Goal: Navigation & Orientation: Find specific page/section

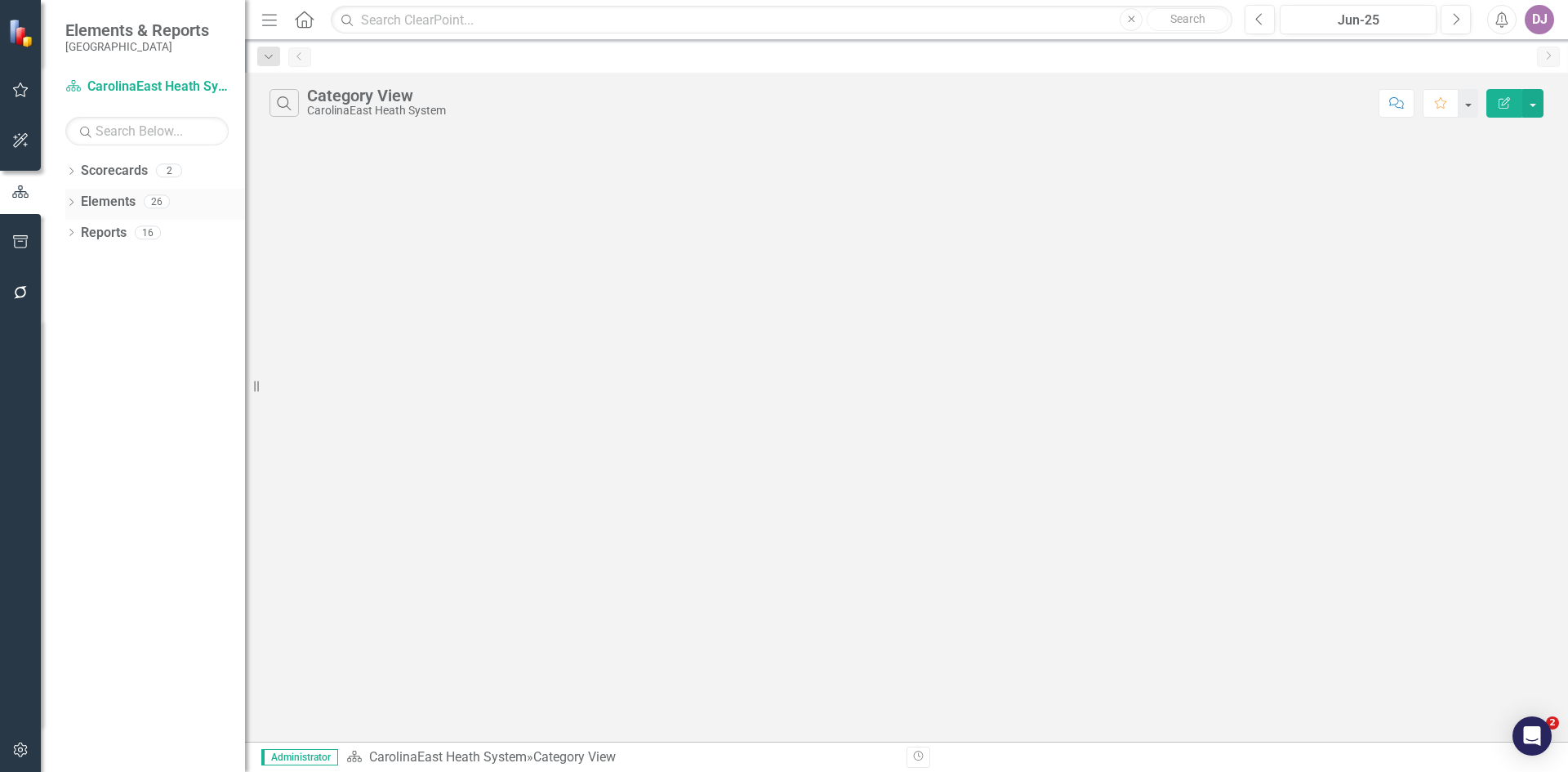
click at [106, 202] on link "Elements" at bounding box center [107, 203] width 55 height 19
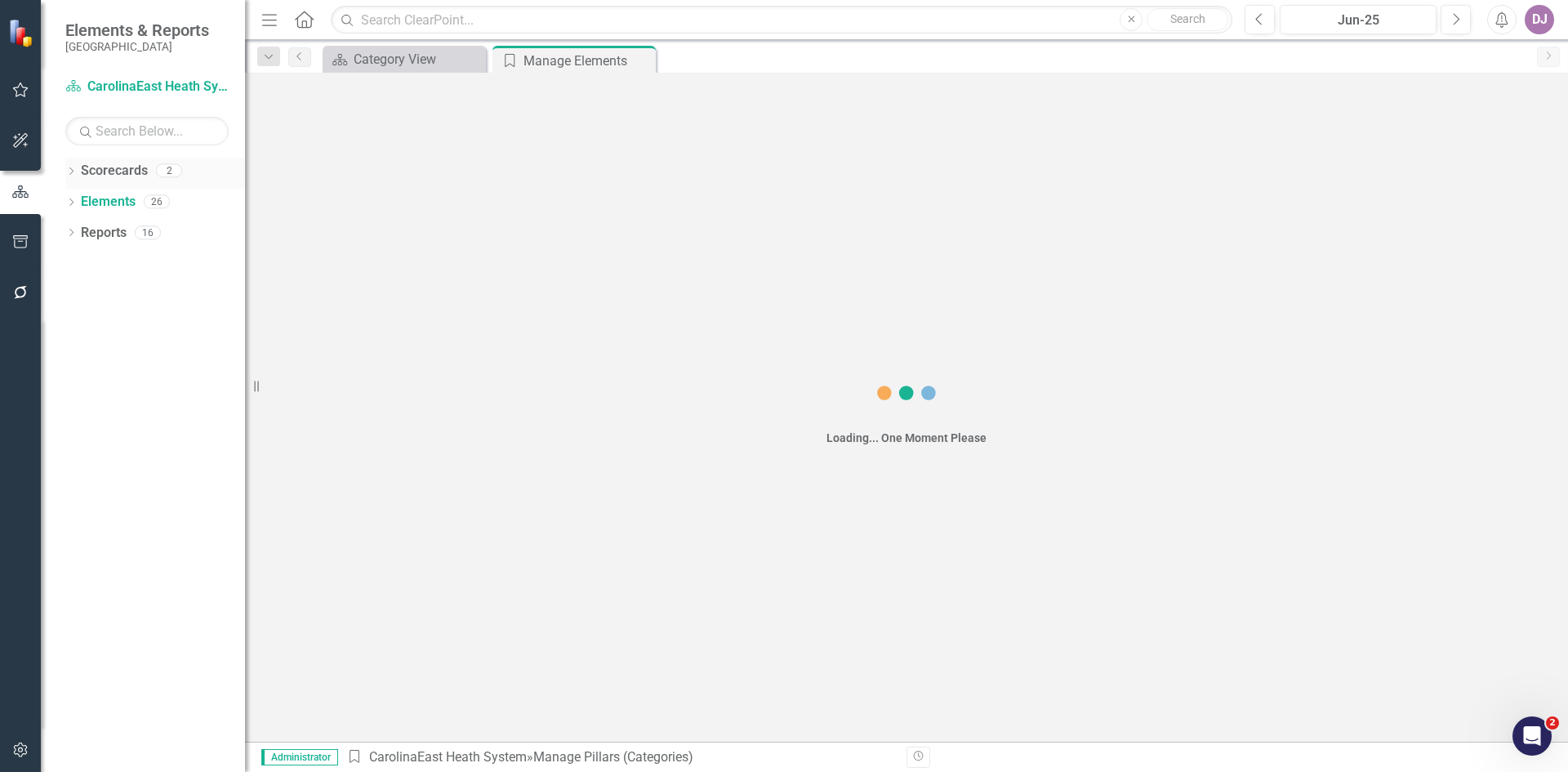
click at [124, 168] on link "Scorecards" at bounding box center [114, 172] width 67 height 19
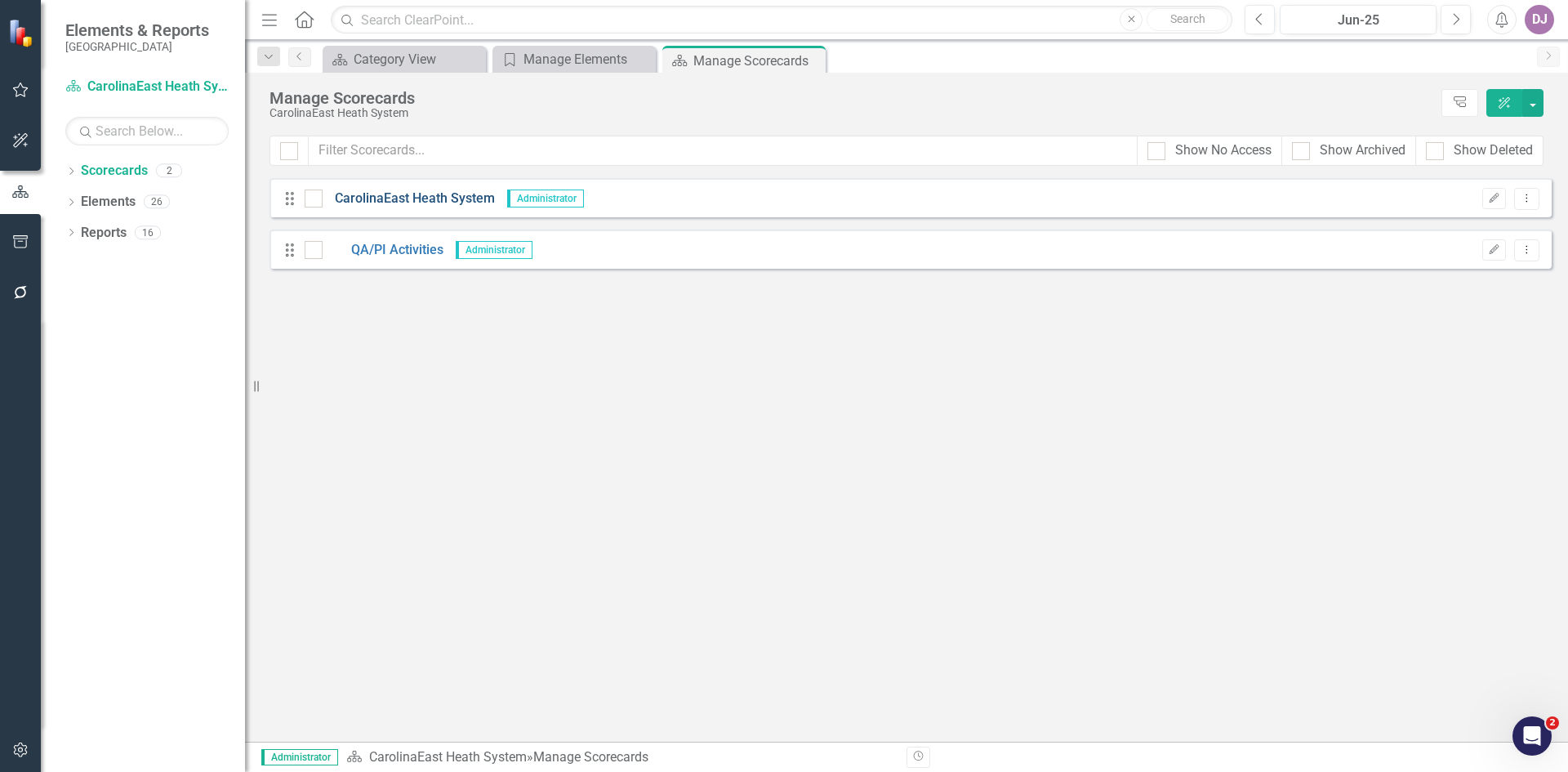
click at [423, 198] on link "CarolinaEast Heath System" at bounding box center [409, 199] width 173 height 19
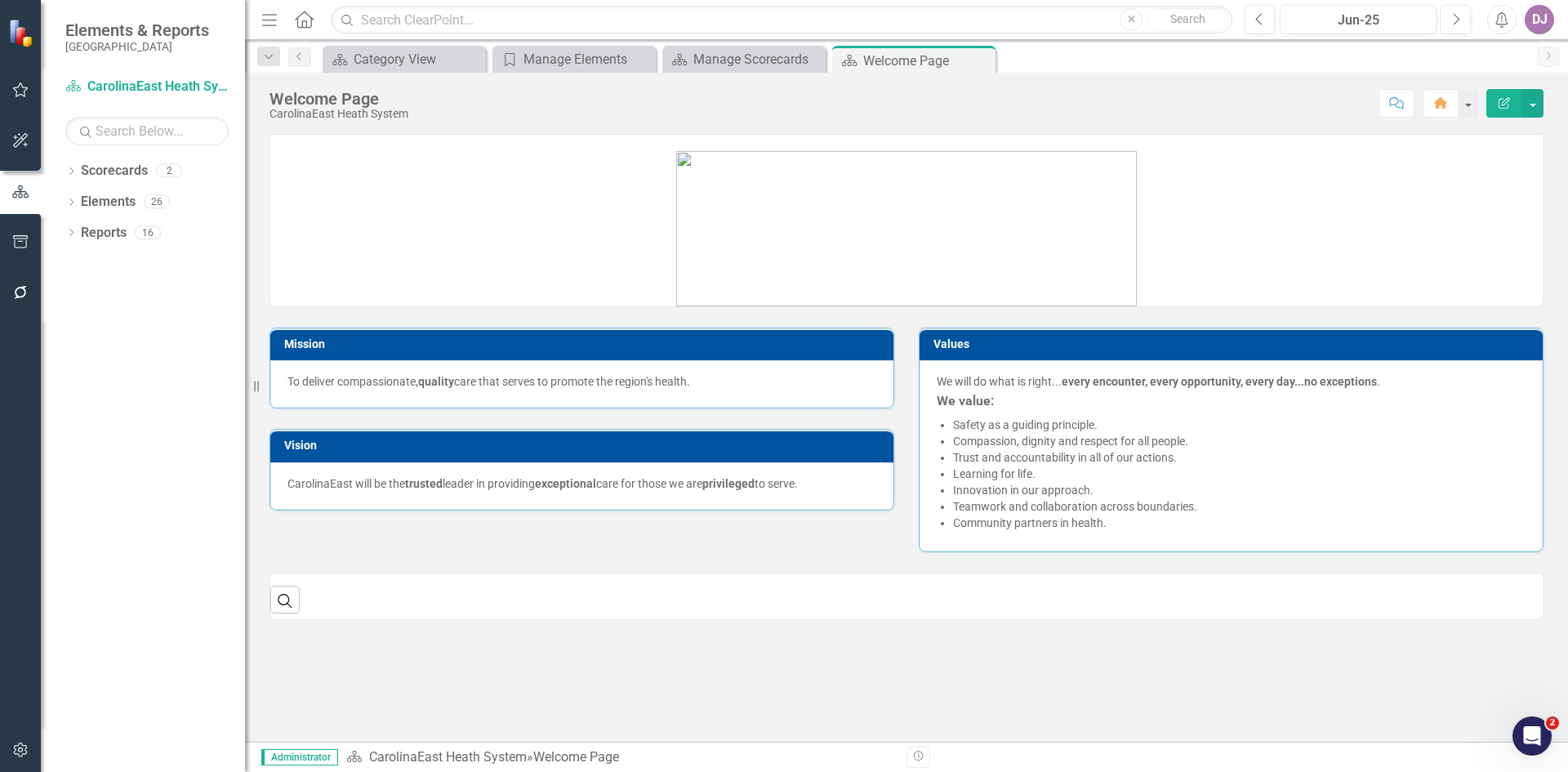
drag, startPoint x: 1560, startPoint y: 207, endPoint x: 1522, endPoint y: 295, distance: 95.9
click at [1568, 302] on div "Mission To deliver compassionate, quality care that serves to promote the regio…" at bounding box center [906, 438] width 1323 height 608
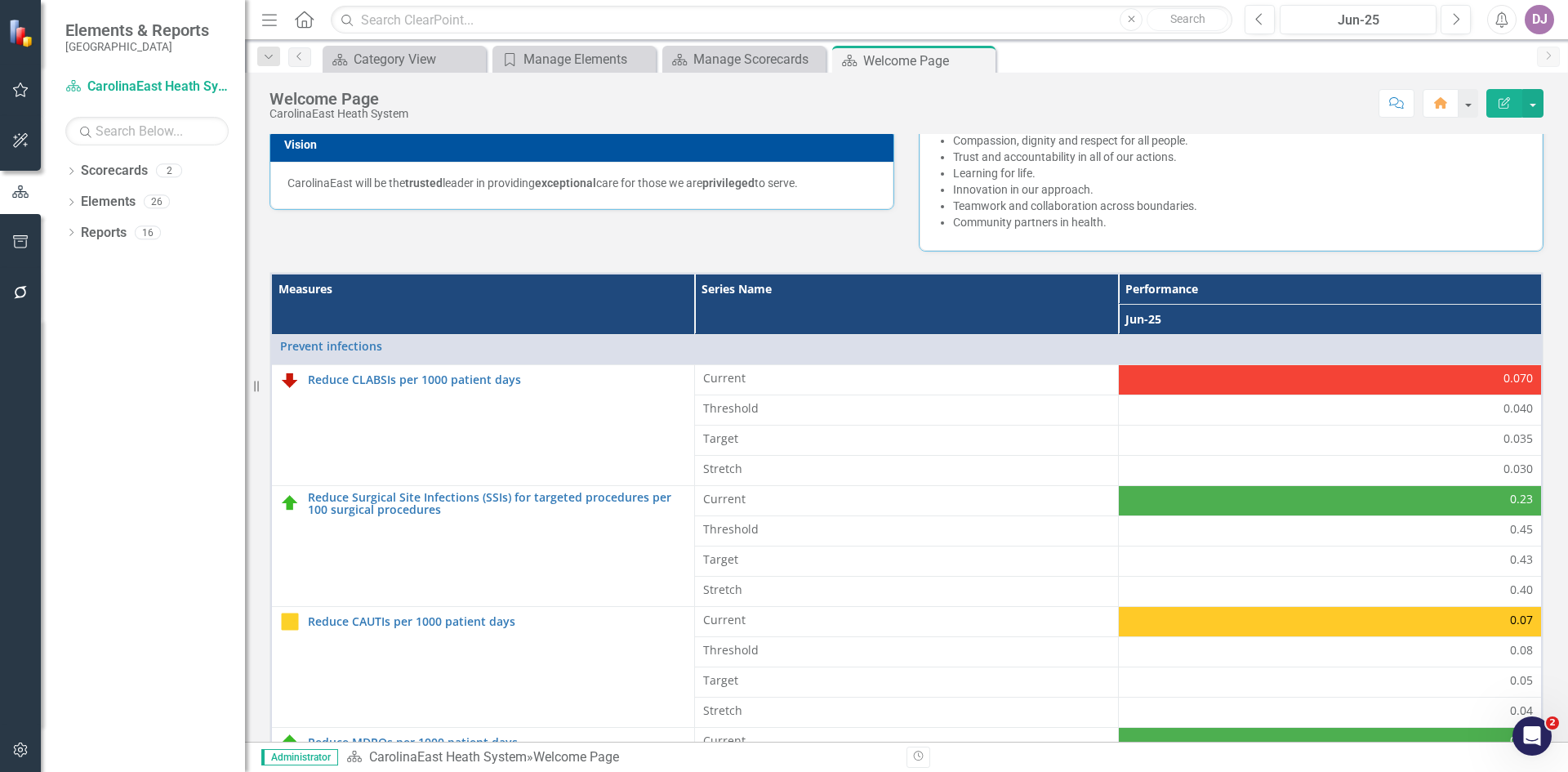
scroll to position [469, 0]
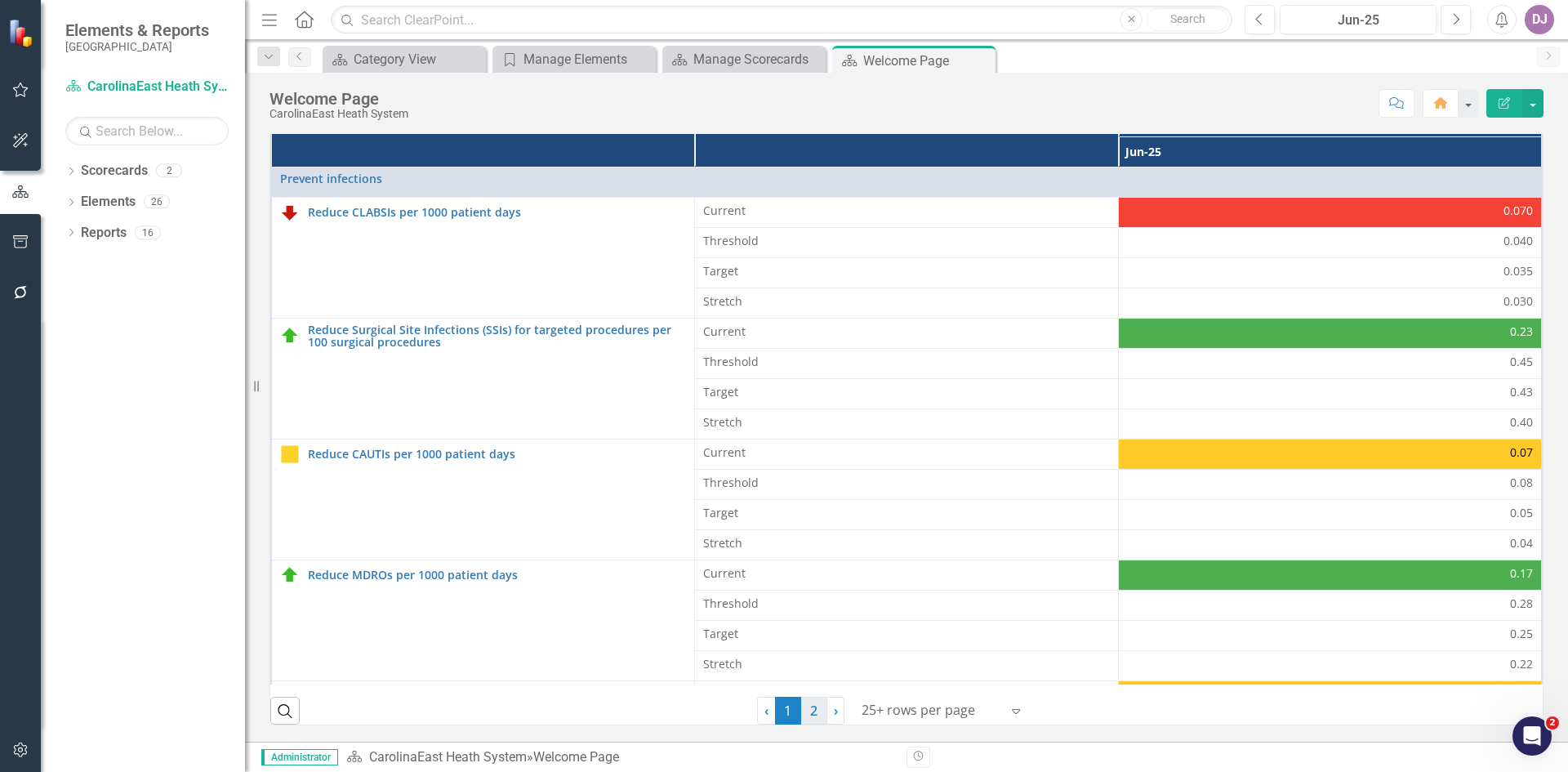
click at [806, 712] on link "2" at bounding box center [814, 711] width 26 height 28
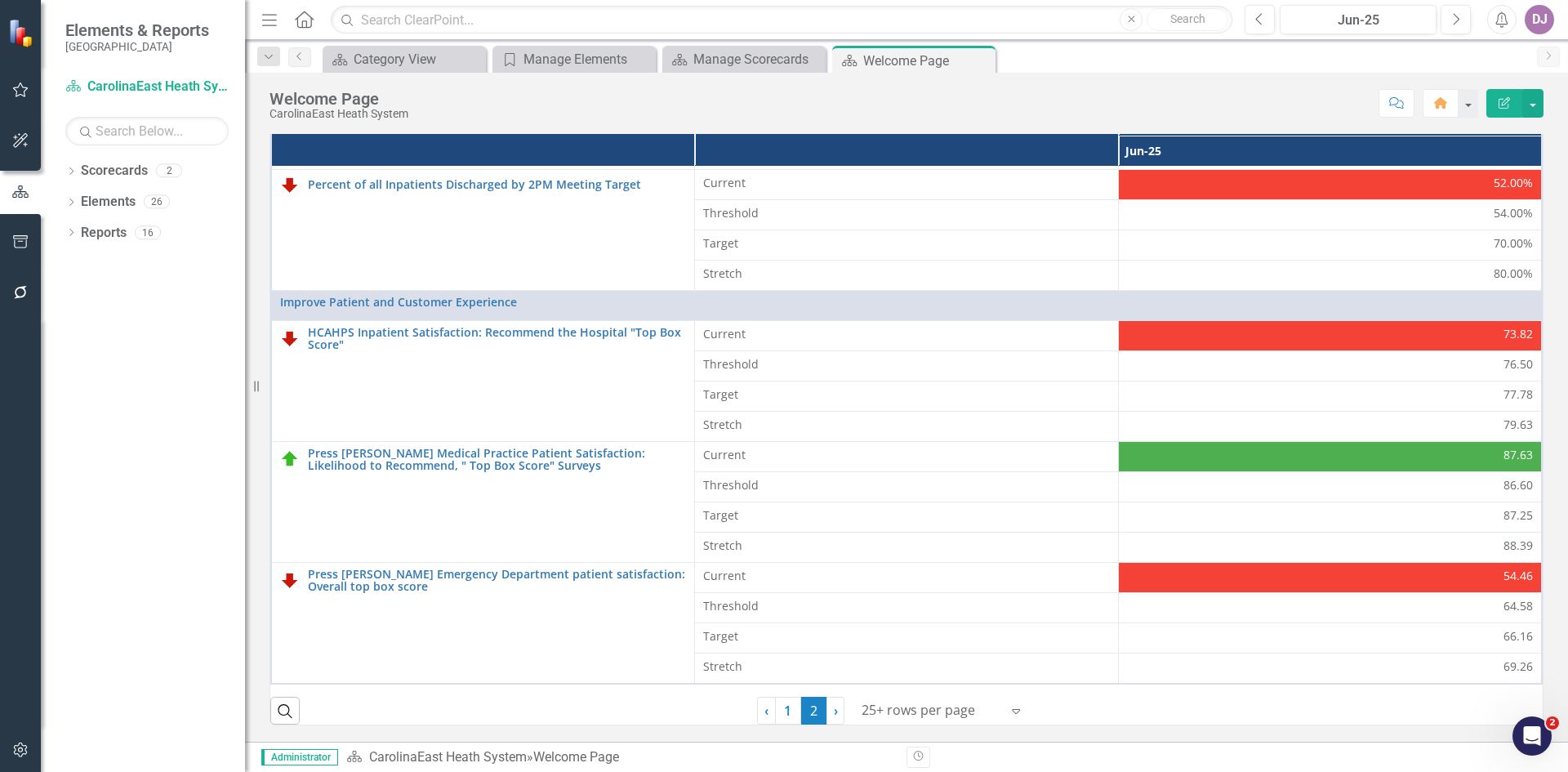
scroll to position [0, 0]
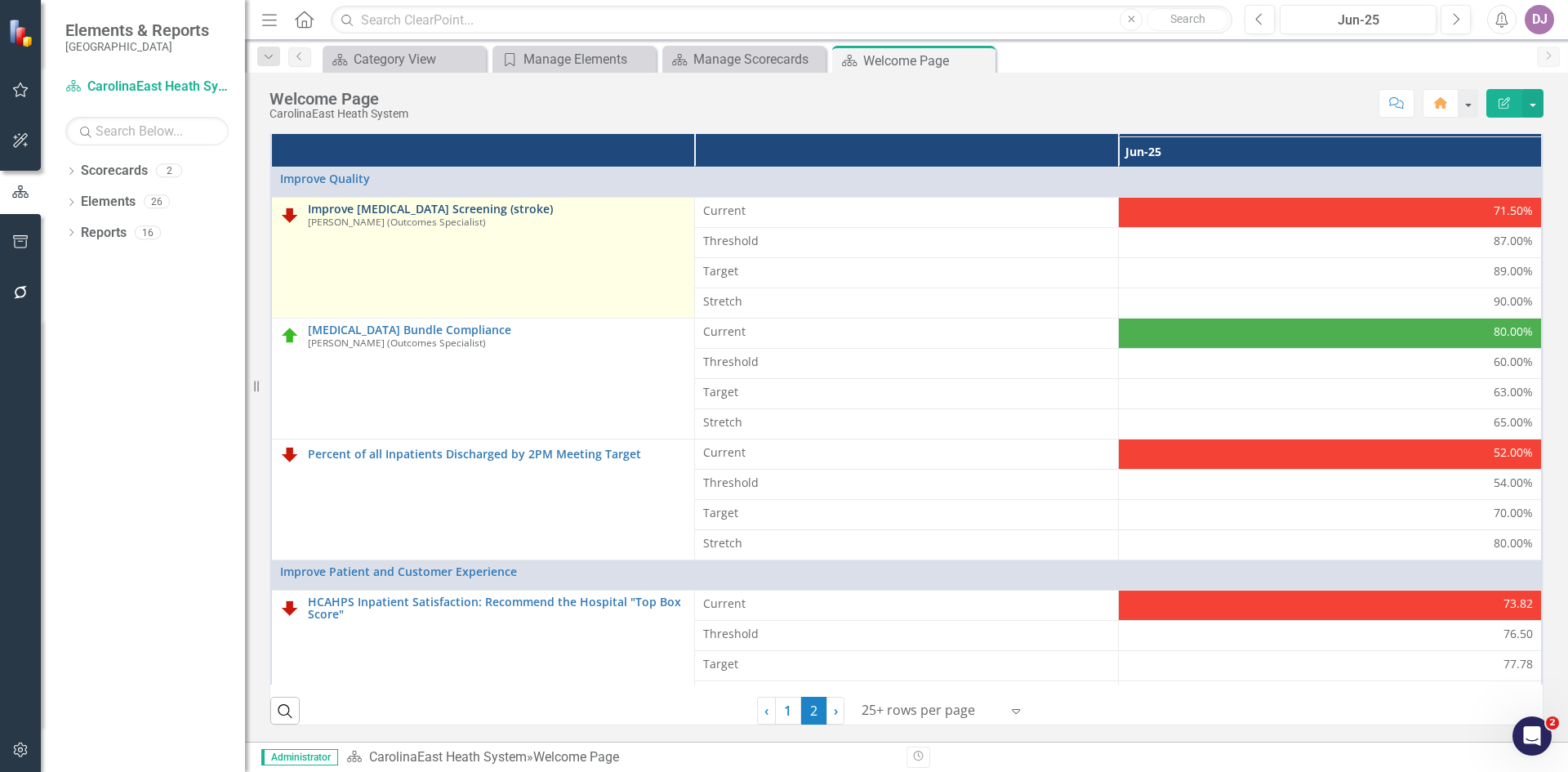
click at [436, 213] on link "Improve [MEDICAL_DATA] Screening (stroke)" at bounding box center [497, 208] width 378 height 12
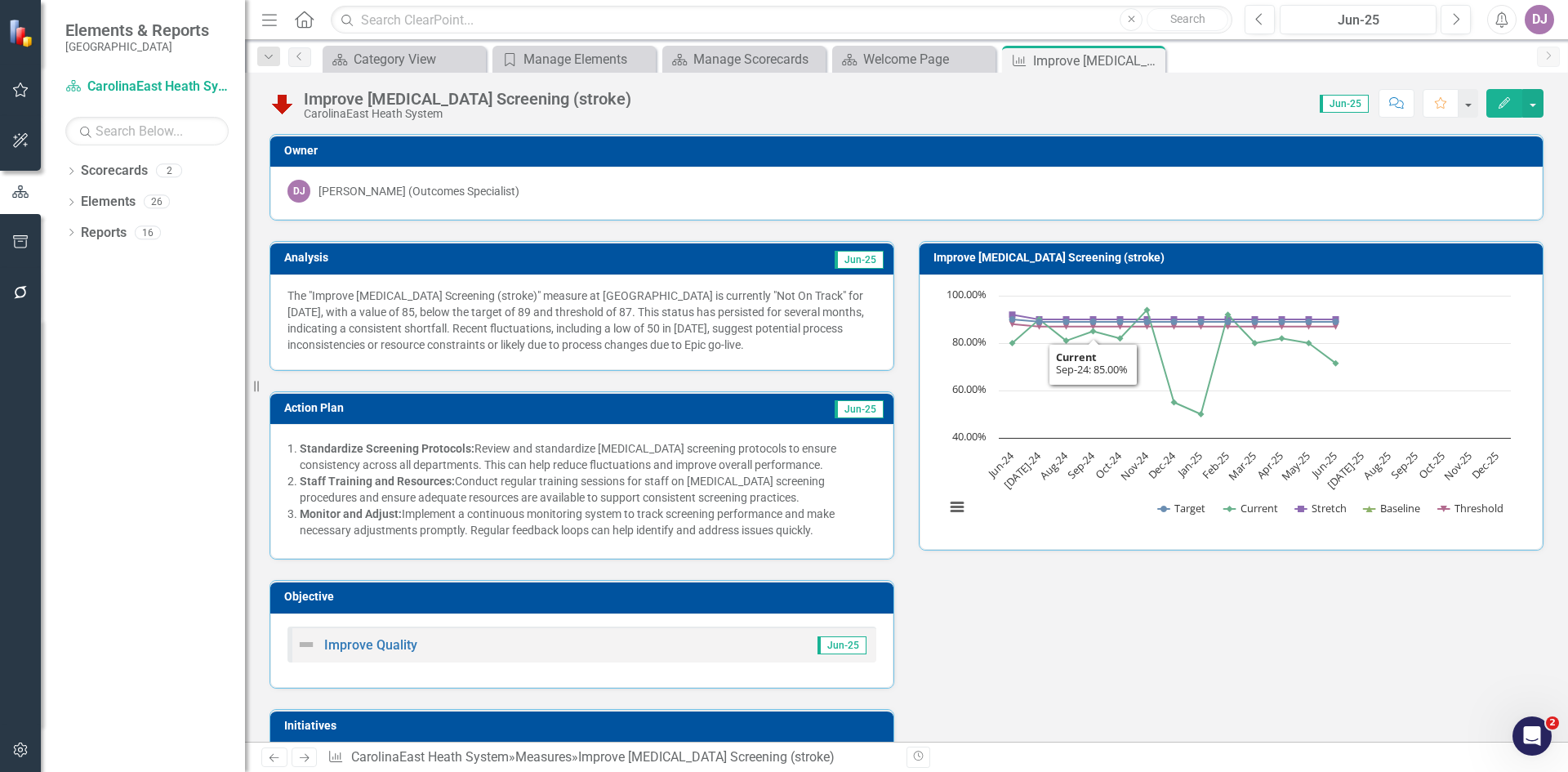
click at [747, 265] on td "Jun-25" at bounding box center [725, 260] width 321 height 25
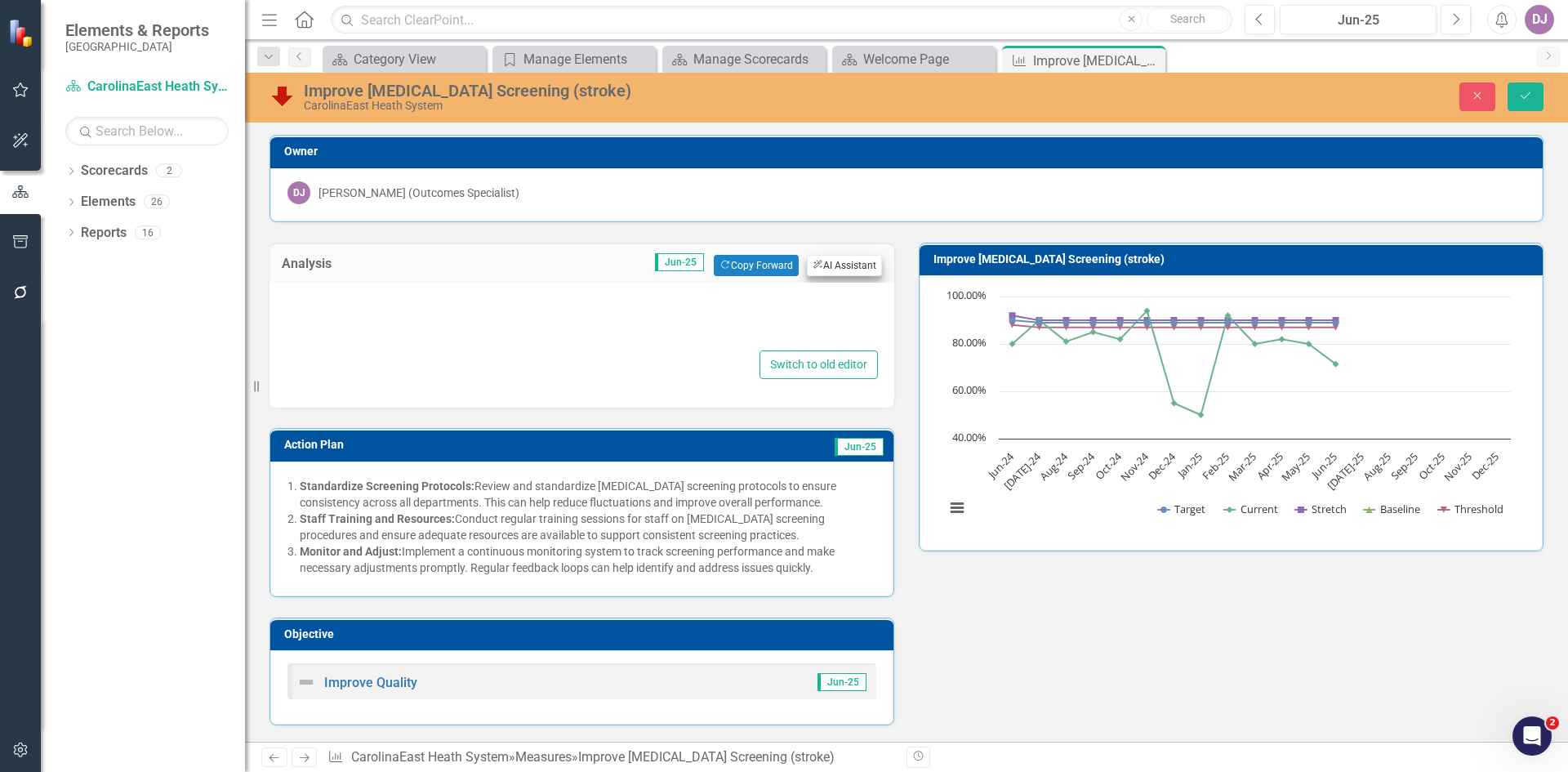
type textarea "<p>The "Improve [MEDICAL_DATA] Screening (stroke)" measure at [GEOGRAPHIC_DATA]…"
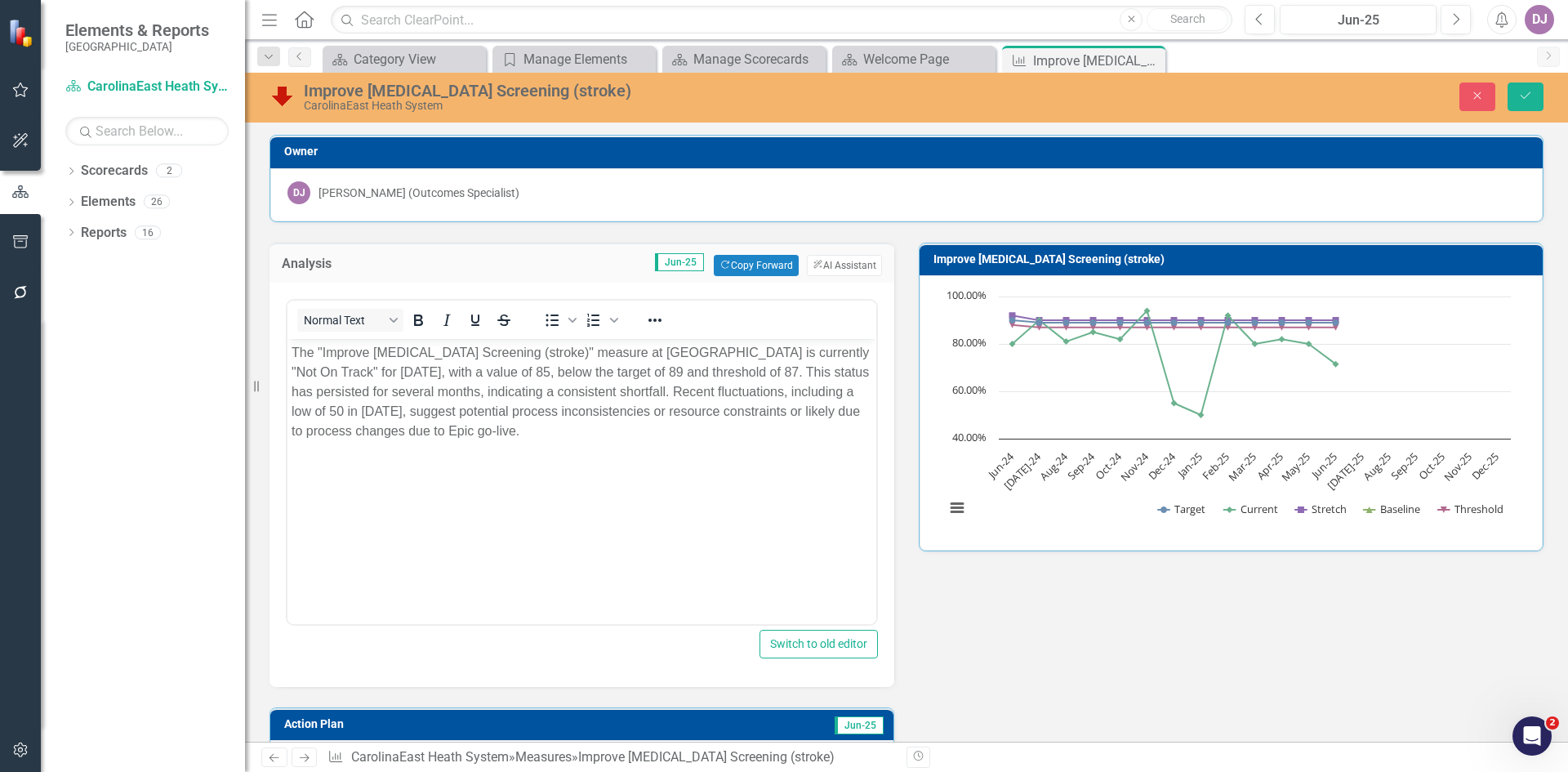
scroll to position [25, 0]
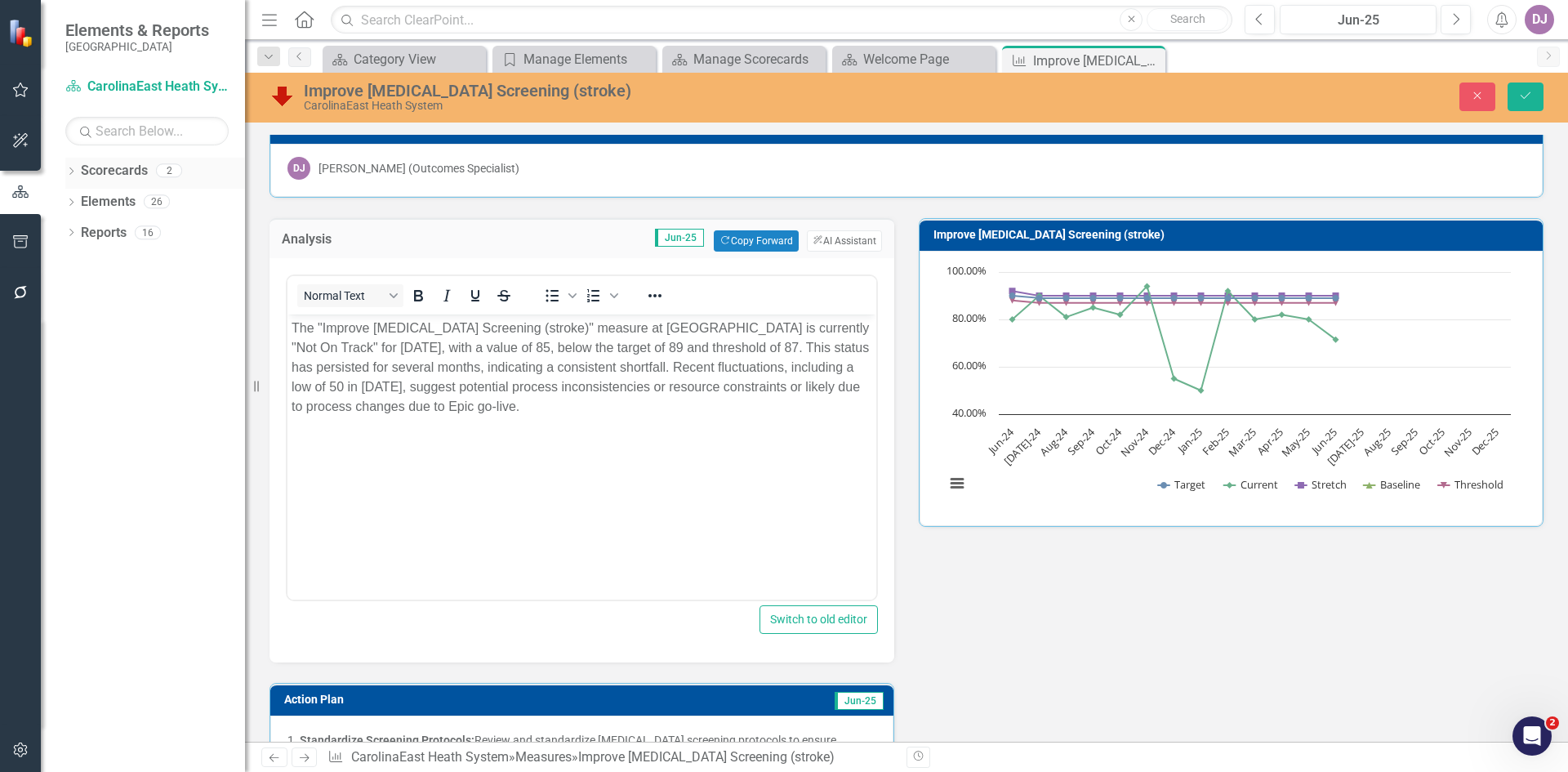
click at [107, 176] on link "Scorecards" at bounding box center [114, 172] width 67 height 19
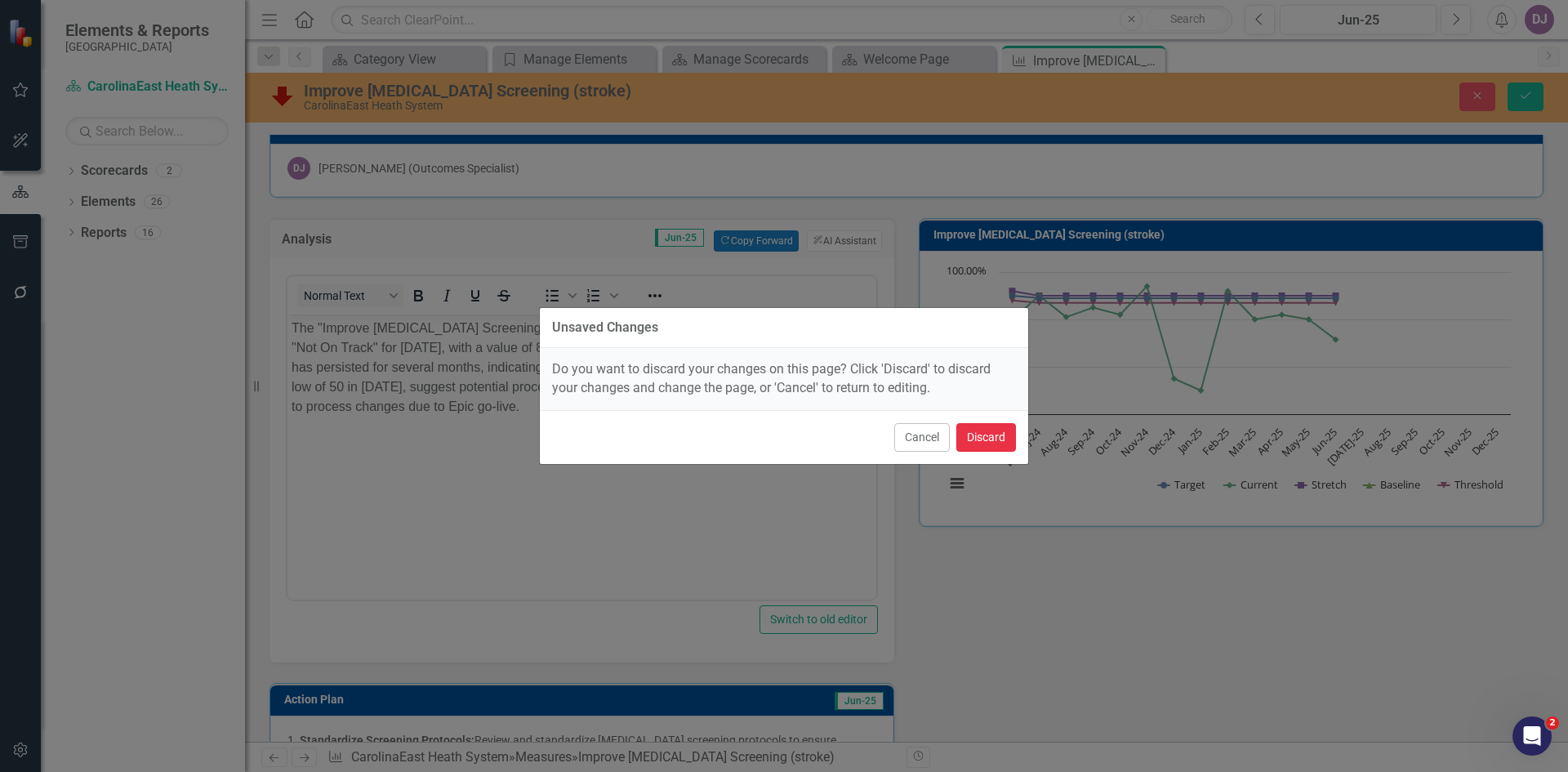
click at [983, 433] on button "Discard" at bounding box center [986, 438] width 59 height 29
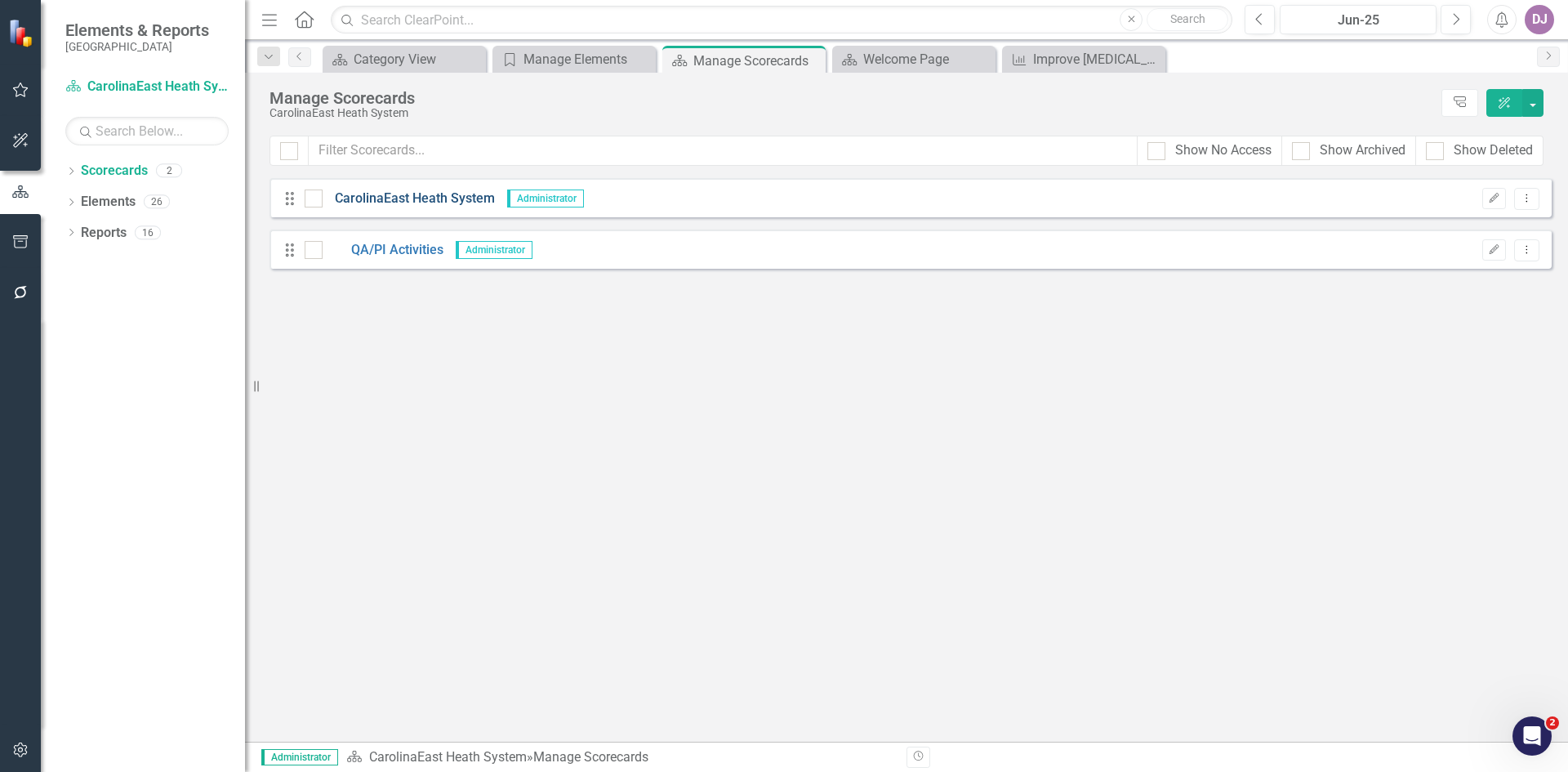
click at [393, 198] on link "CarolinaEast Heath System" at bounding box center [409, 199] width 173 height 19
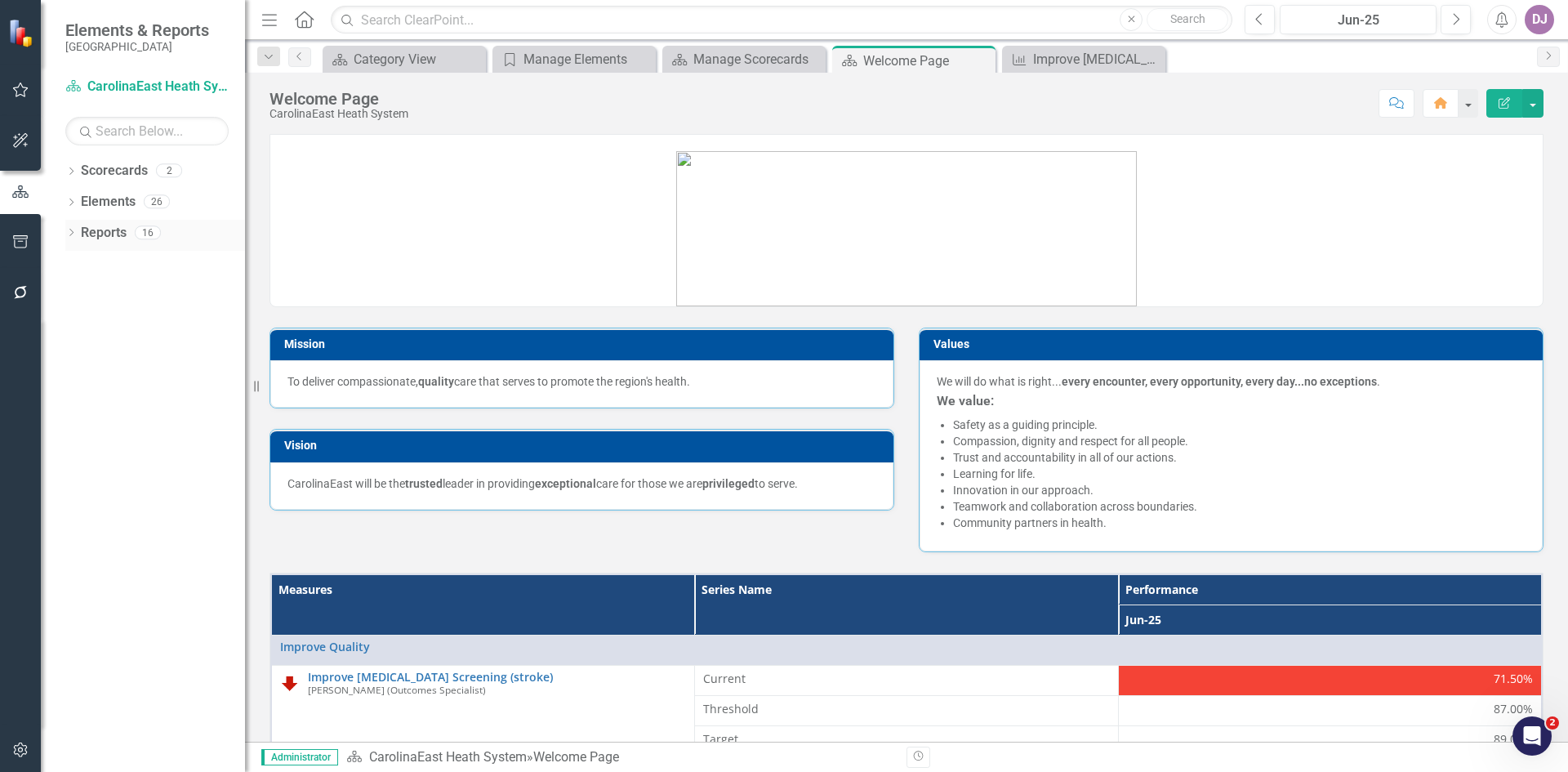
click at [97, 239] on link "Reports" at bounding box center [104, 233] width 46 height 19
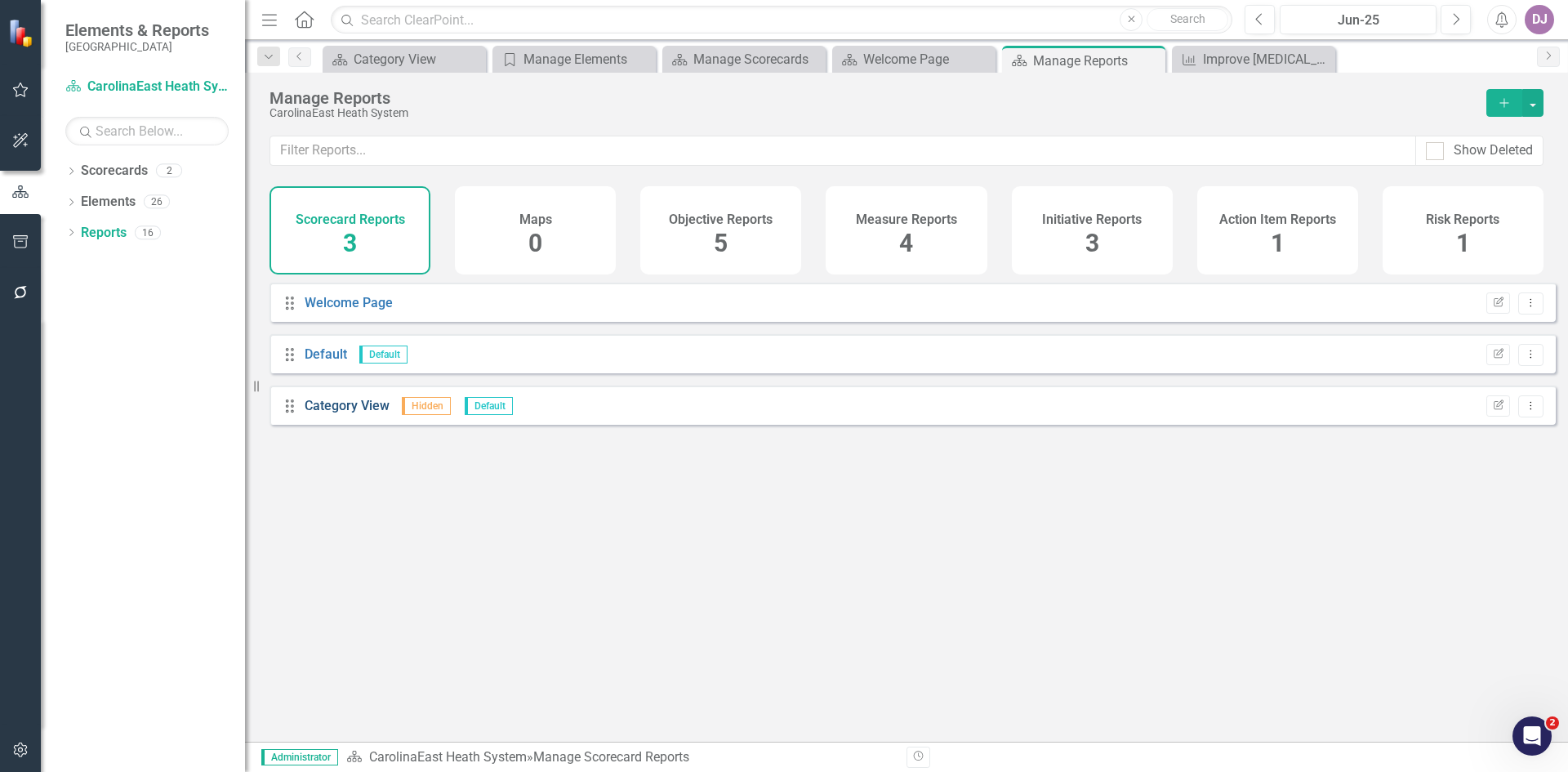
click at [370, 414] on link "Category View" at bounding box center [347, 406] width 85 height 15
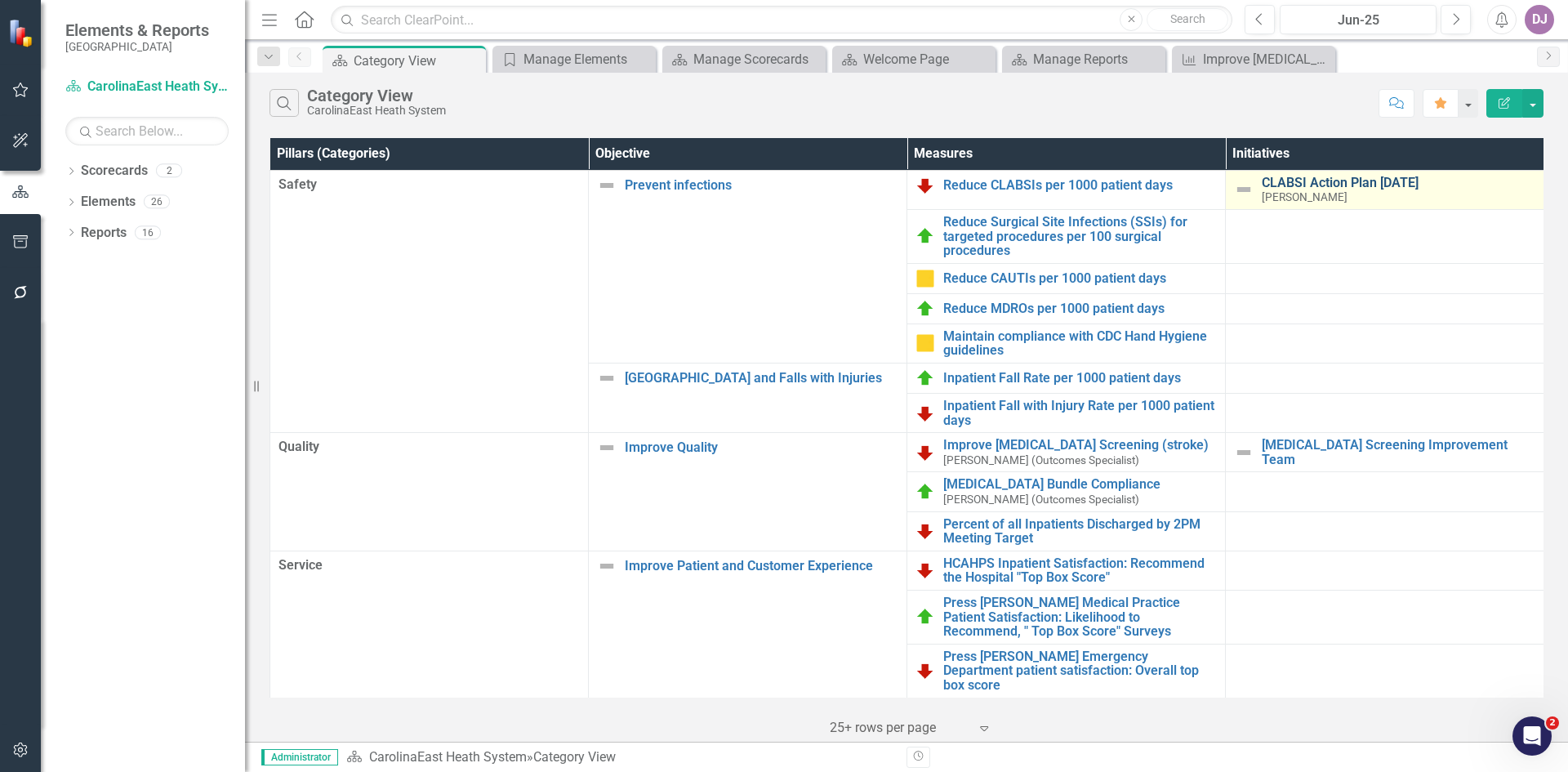
click at [1313, 188] on link "CLABSI Action Plan [DATE]" at bounding box center [1398, 182] width 273 height 14
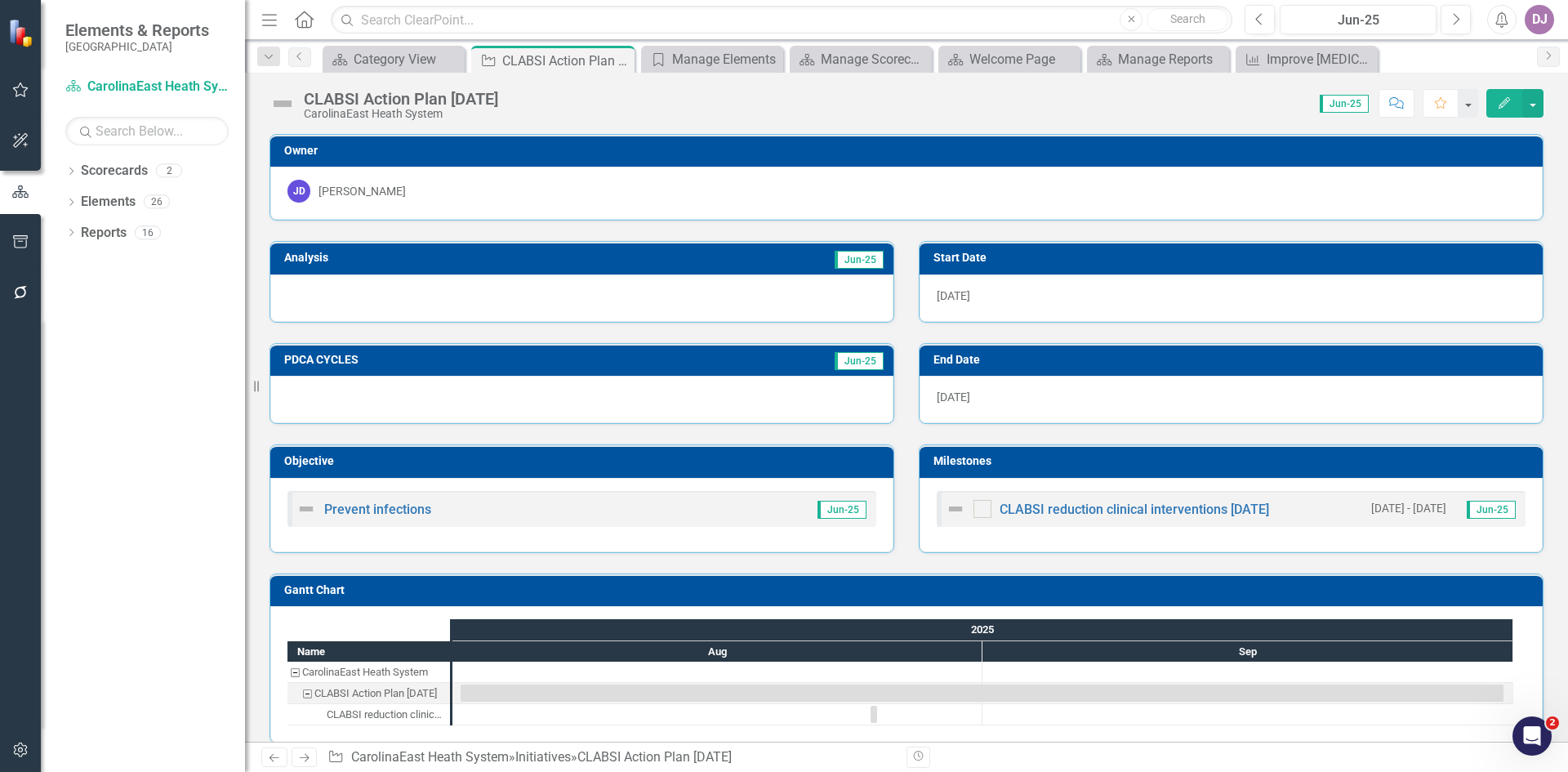
scroll to position [18, 0]
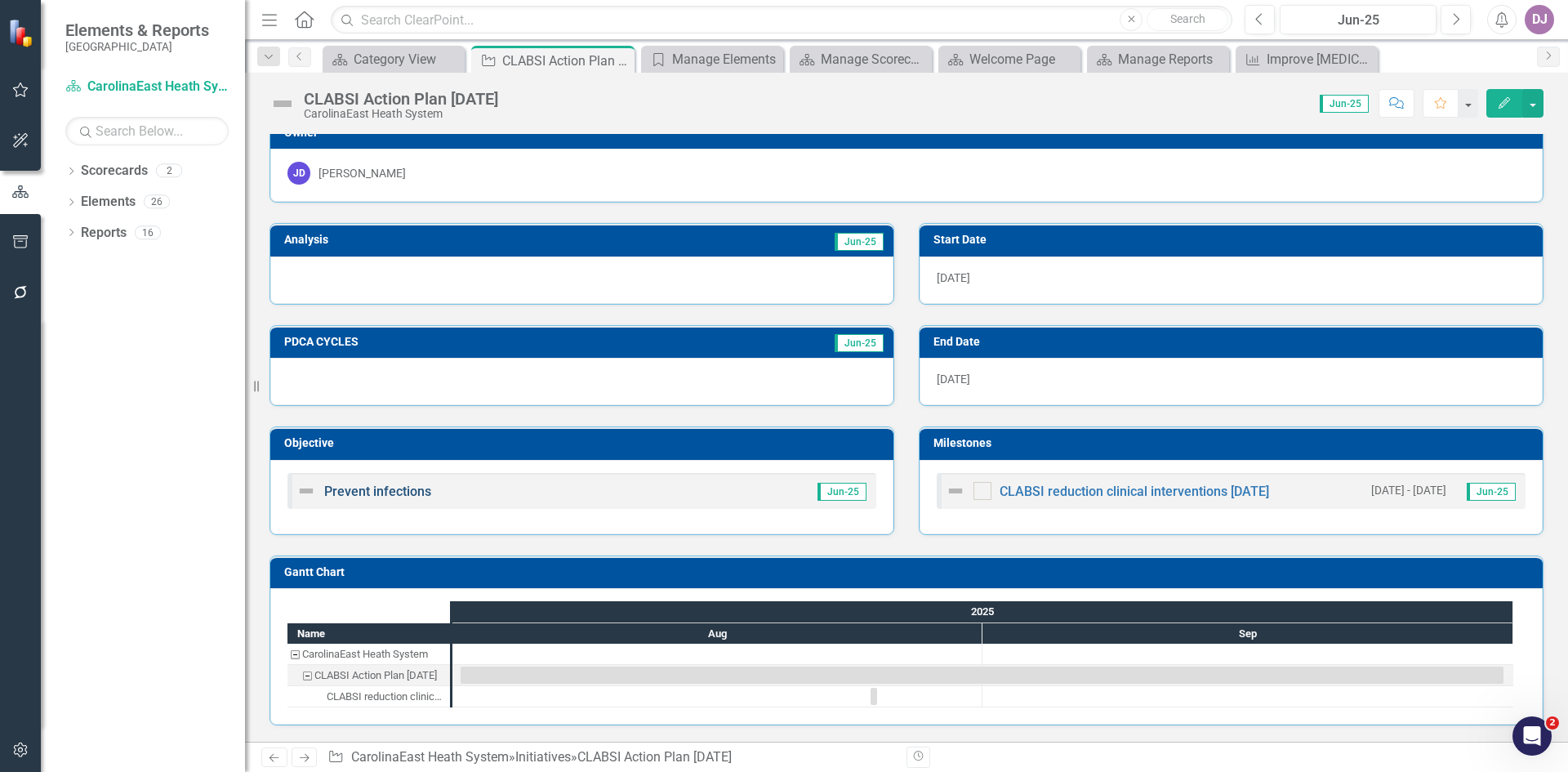
click at [379, 493] on link "Prevent infections" at bounding box center [378, 492] width 107 height 15
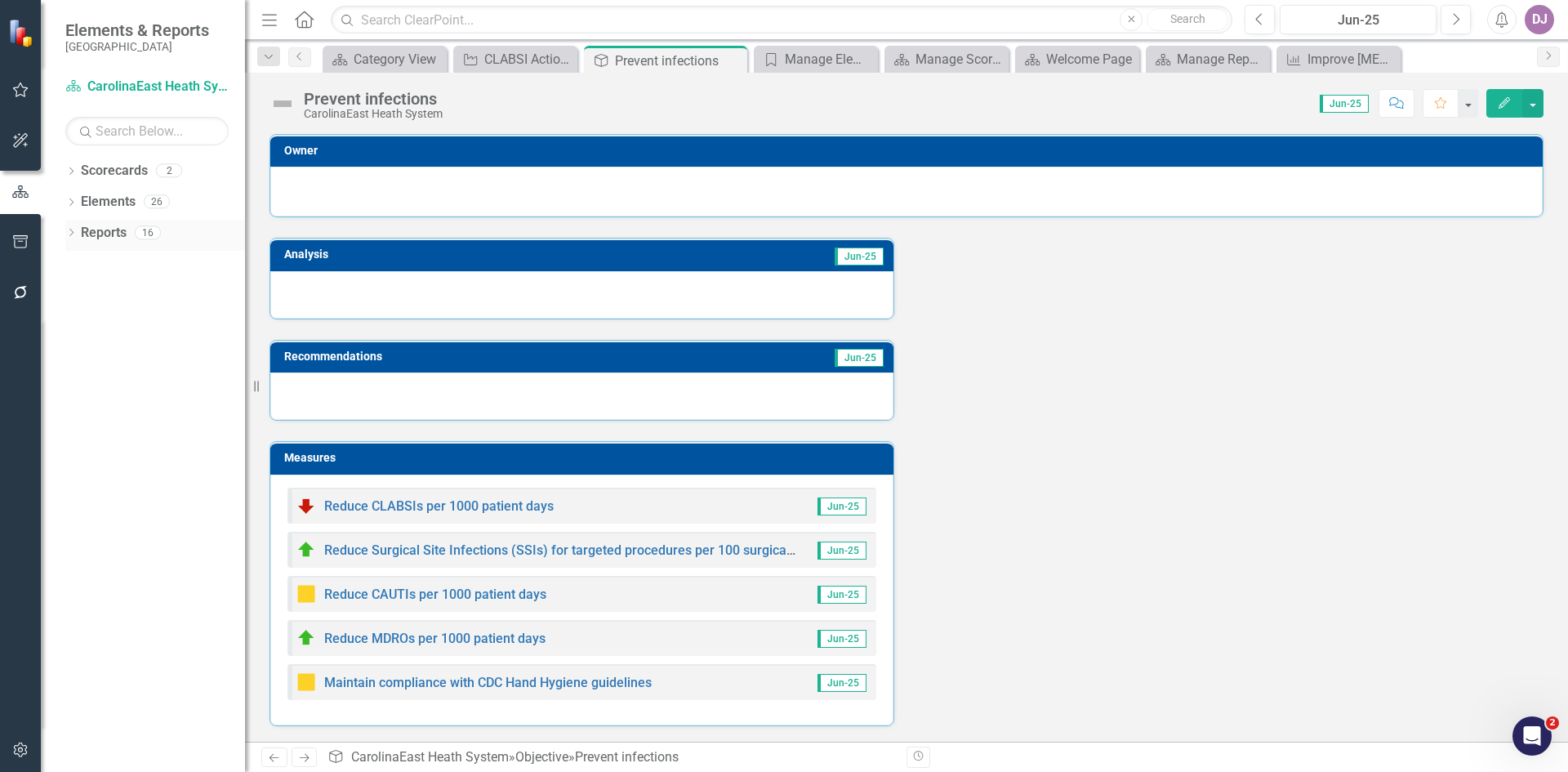
click at [113, 238] on link "Reports" at bounding box center [104, 233] width 46 height 19
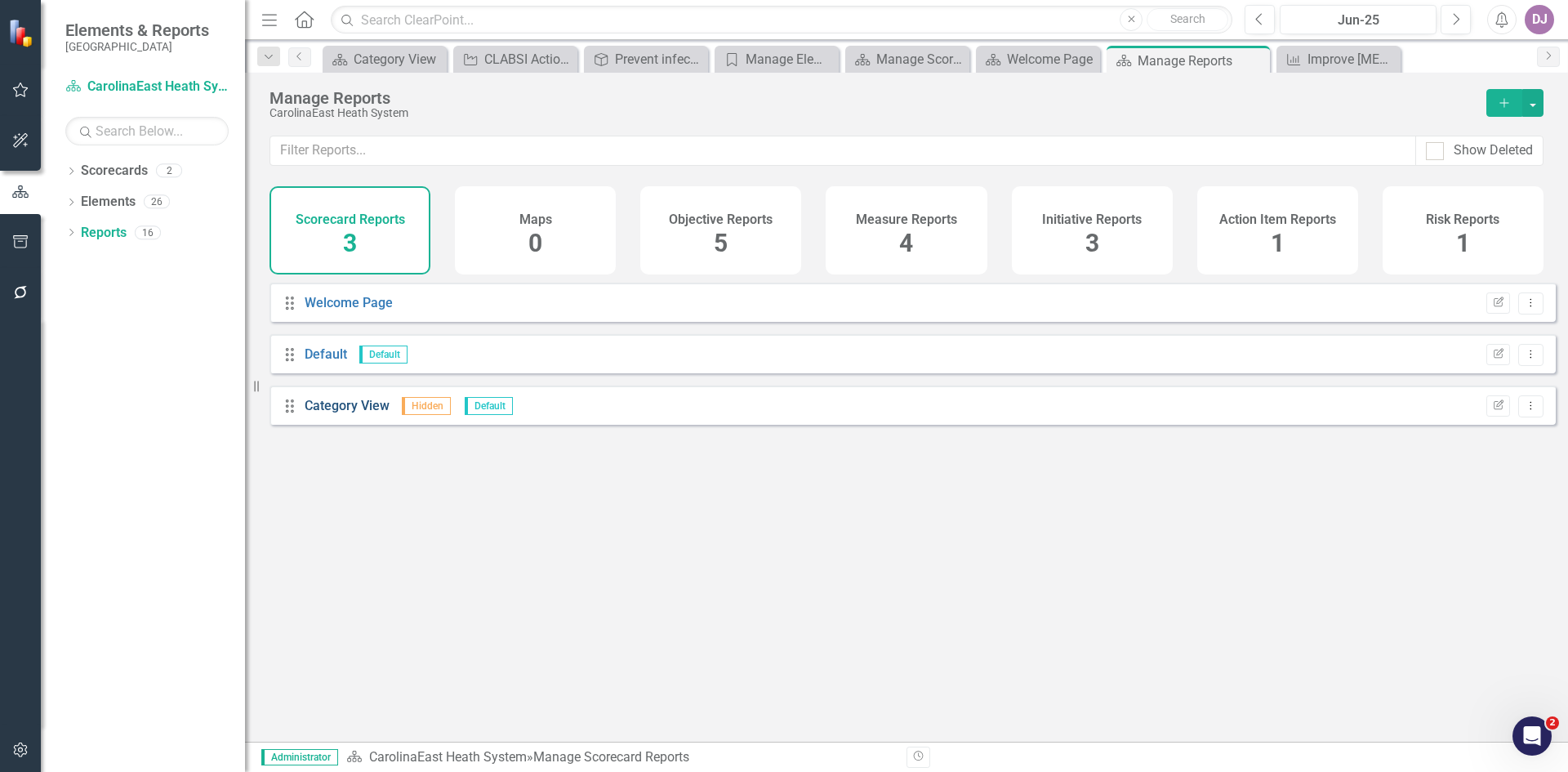
click at [336, 414] on link "Category View" at bounding box center [347, 406] width 85 height 15
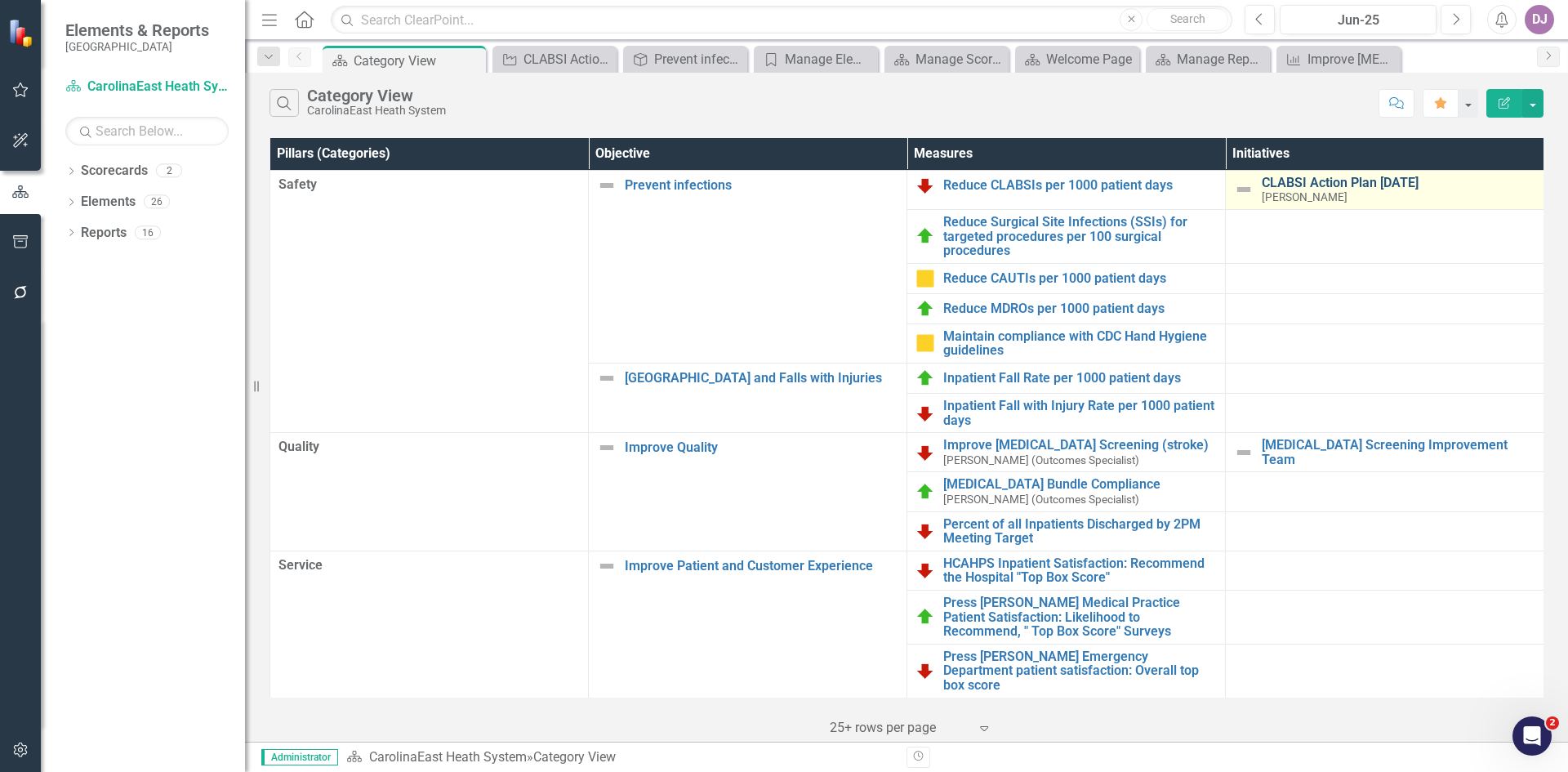
click at [1306, 187] on link "CLABSI Action Plan [DATE]" at bounding box center [1398, 182] width 273 height 14
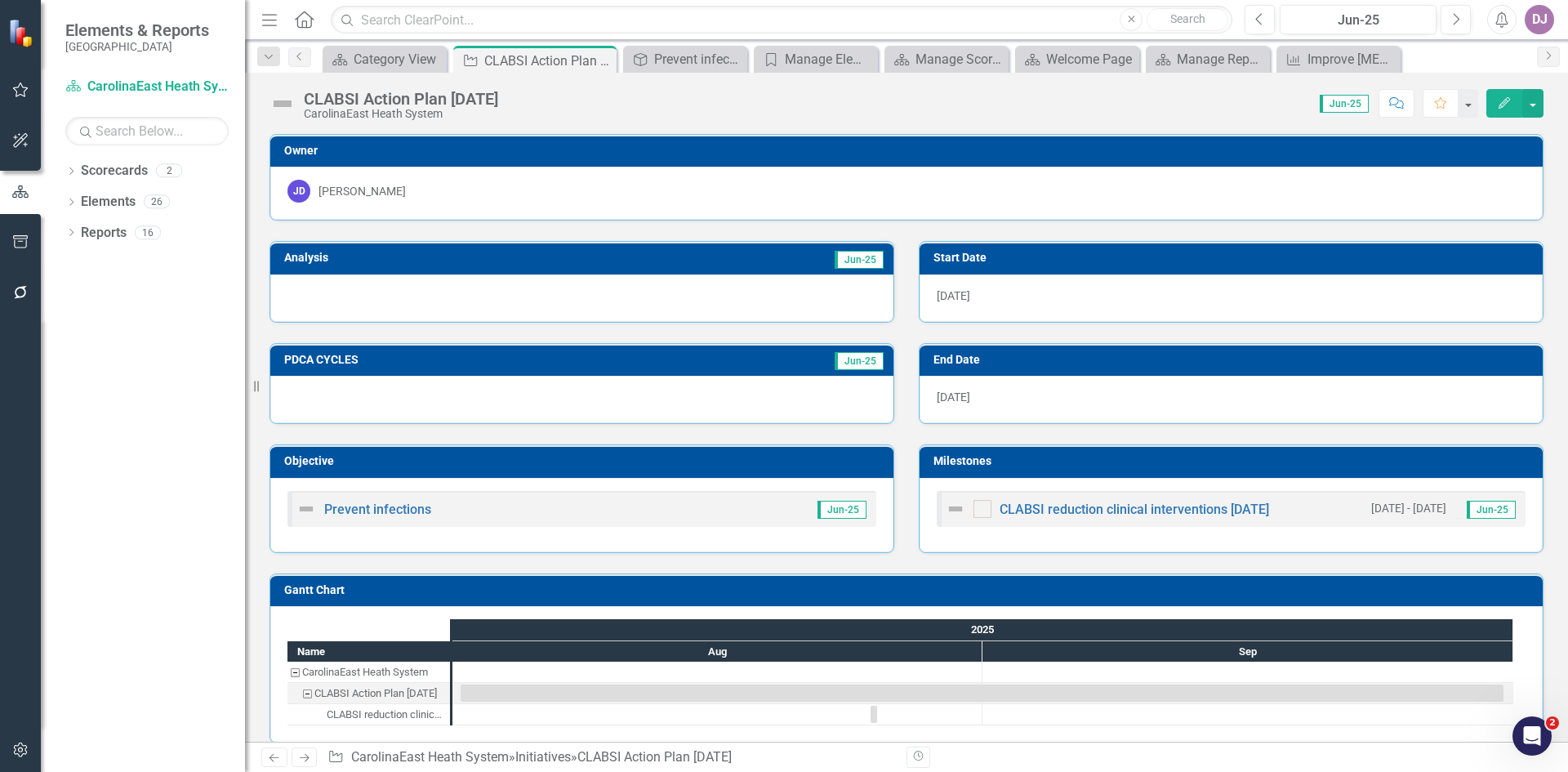
scroll to position [18, 0]
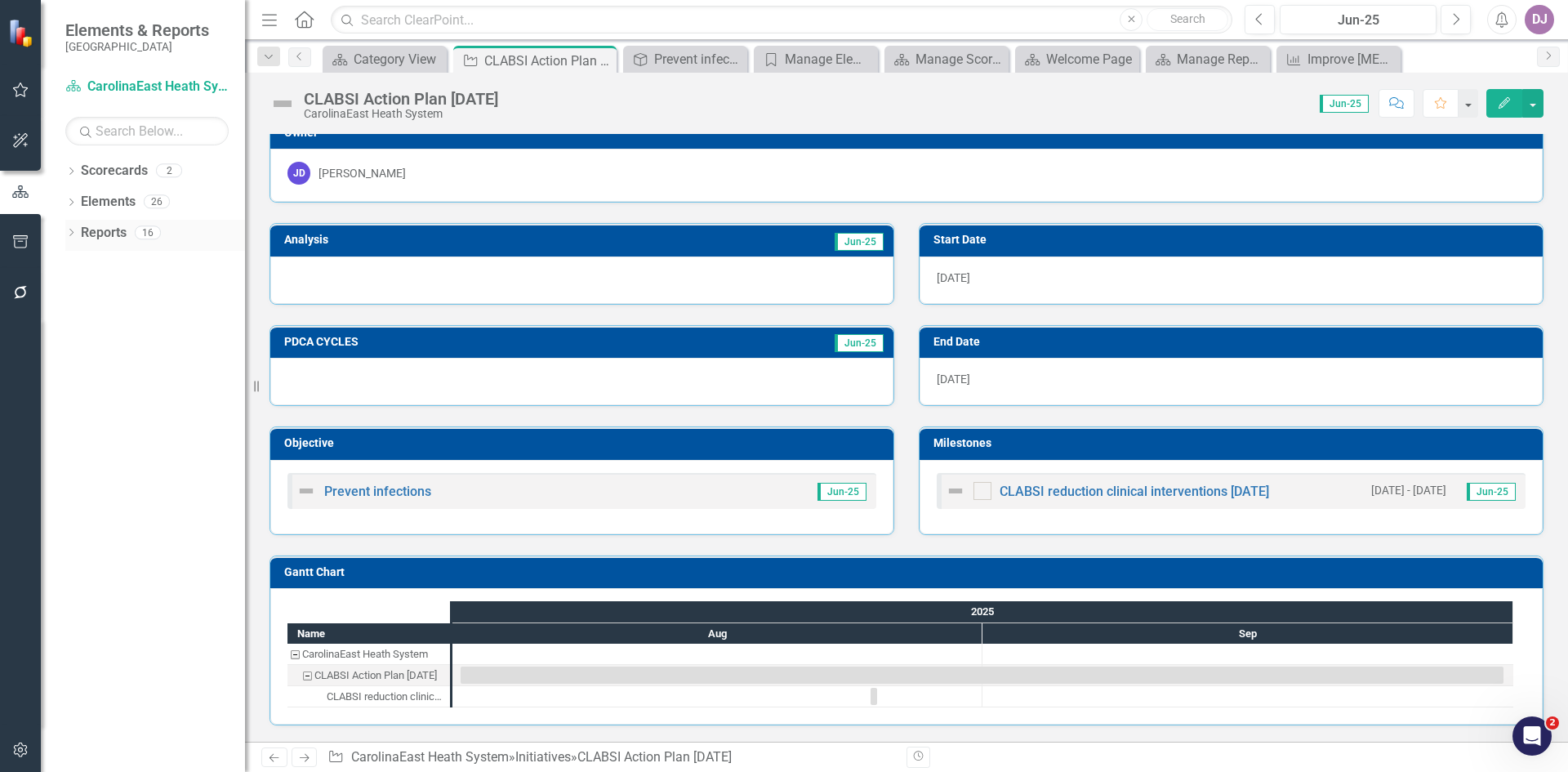
click at [111, 233] on link "Reports" at bounding box center [104, 233] width 46 height 19
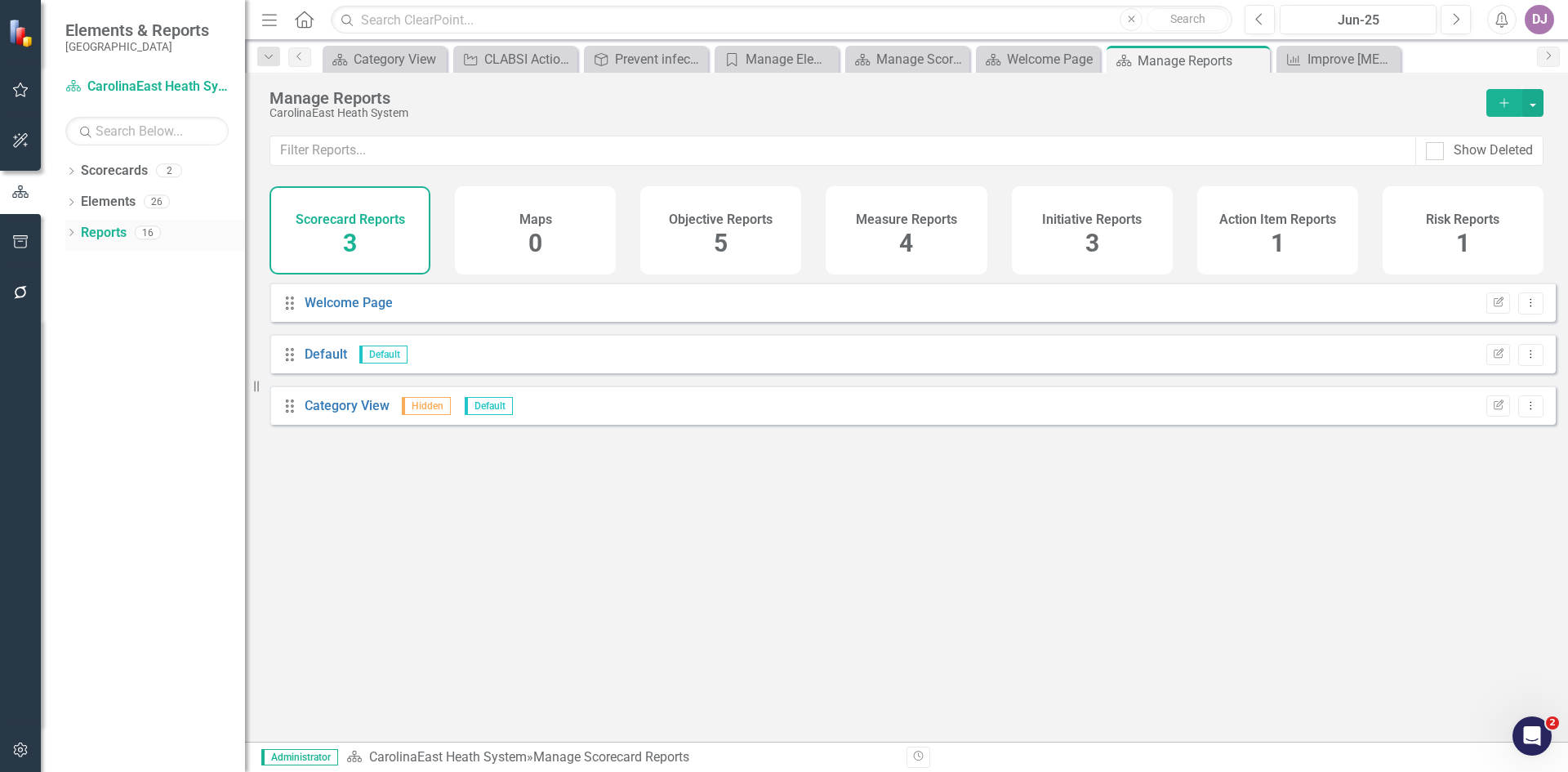
click at [72, 237] on icon "Dropdown" at bounding box center [71, 233] width 12 height 9
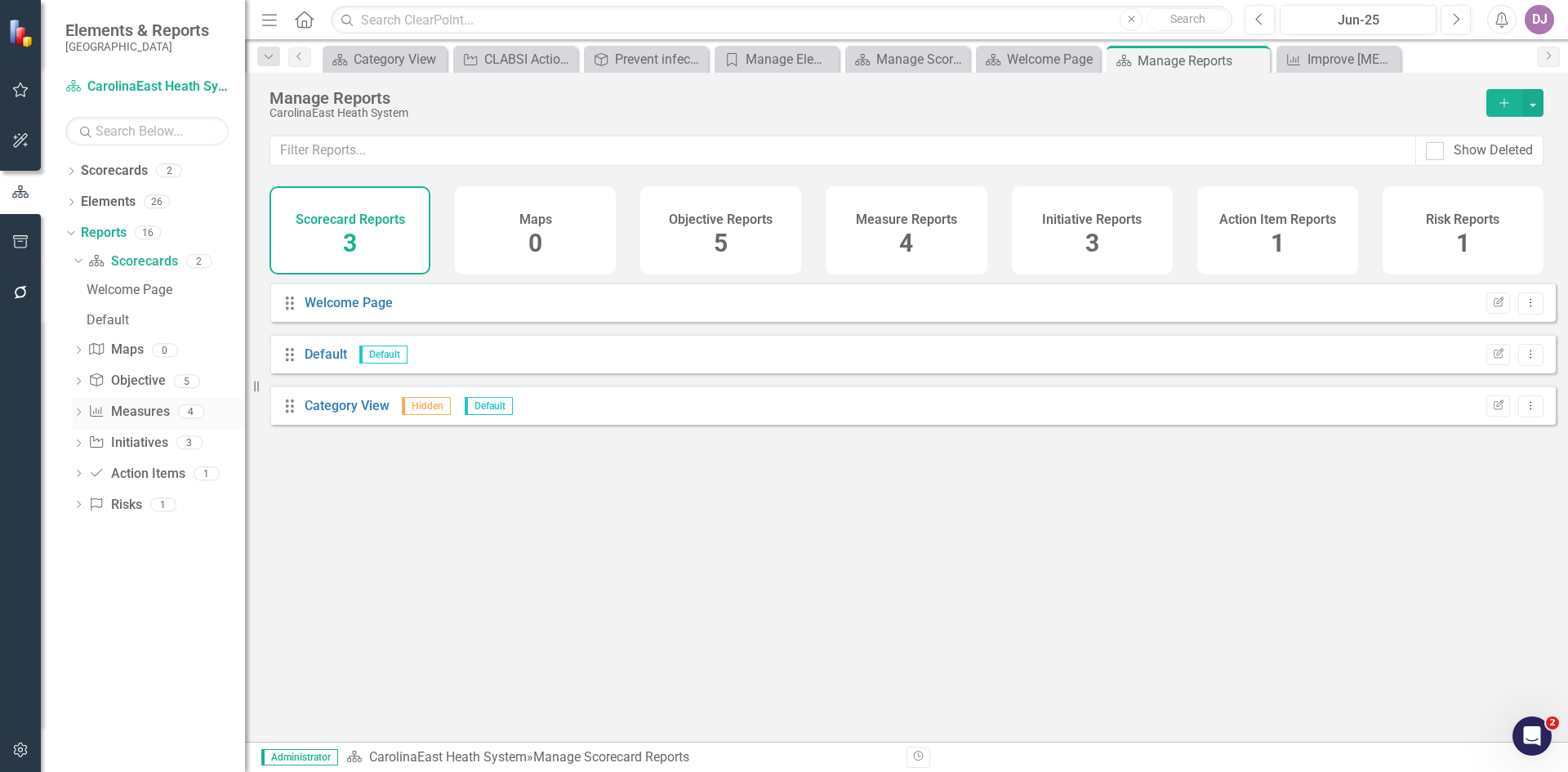
click at [141, 415] on link "Measure Measures" at bounding box center [129, 413] width 81 height 19
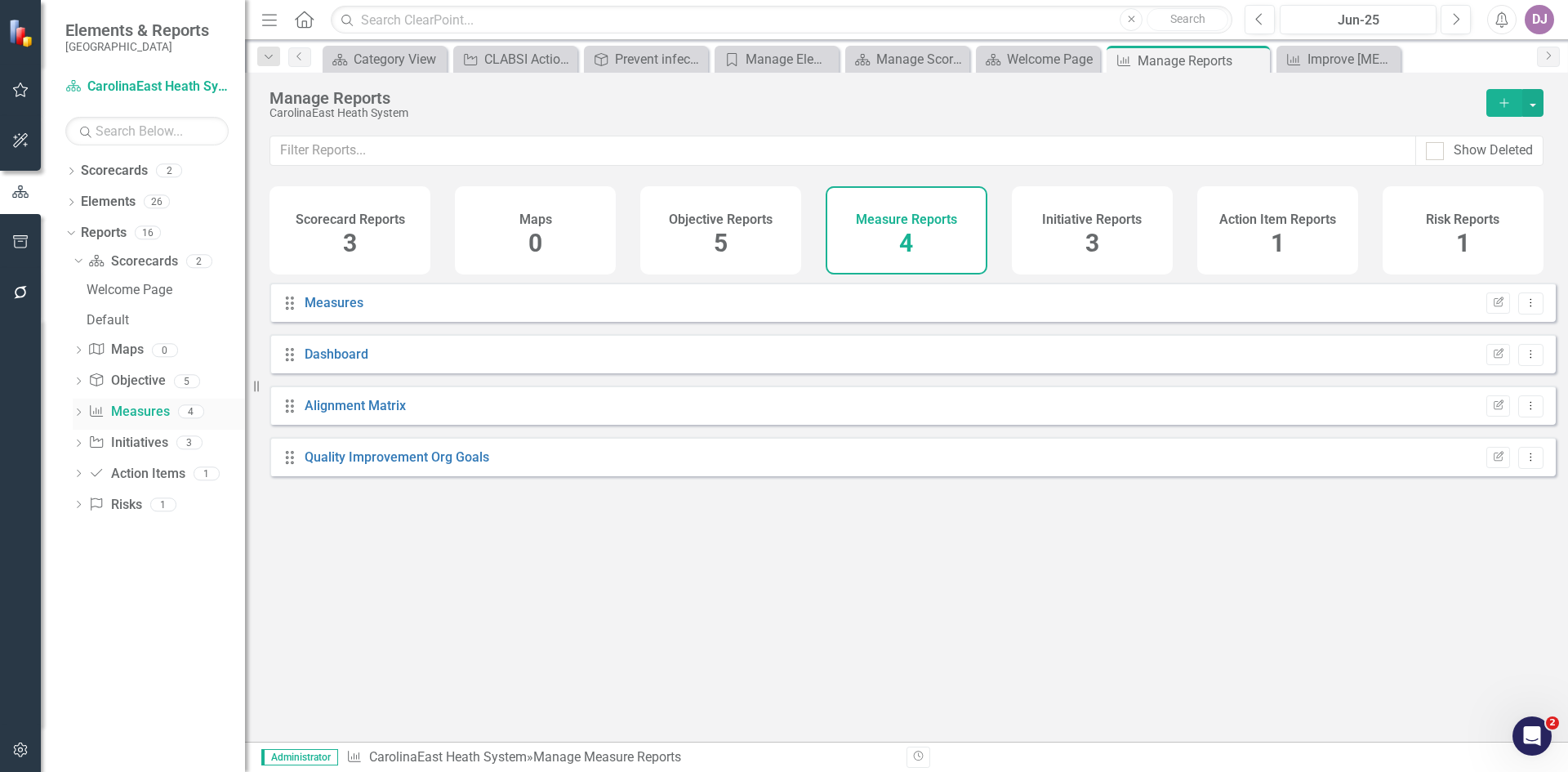
click at [141, 415] on link "Measure Measures" at bounding box center [129, 413] width 81 height 19
click at [76, 407] on div "Dropdown" at bounding box center [79, 414] width 12 height 13
click at [112, 413] on div "Dashboard" at bounding box center [165, 412] width 158 height 14
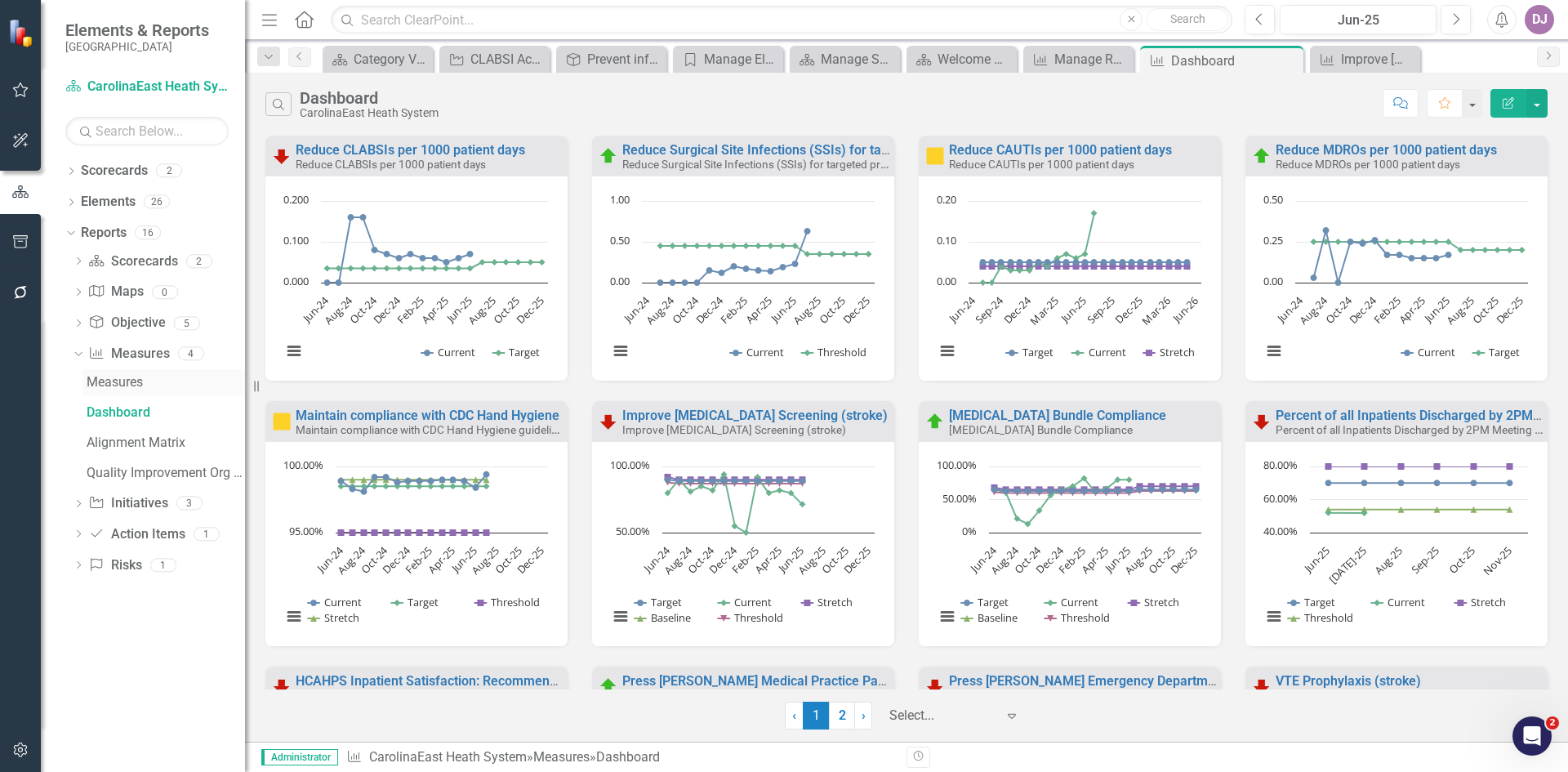
click at [119, 381] on div "Measures" at bounding box center [165, 382] width 158 height 14
